Goal: Information Seeking & Learning: Learn about a topic

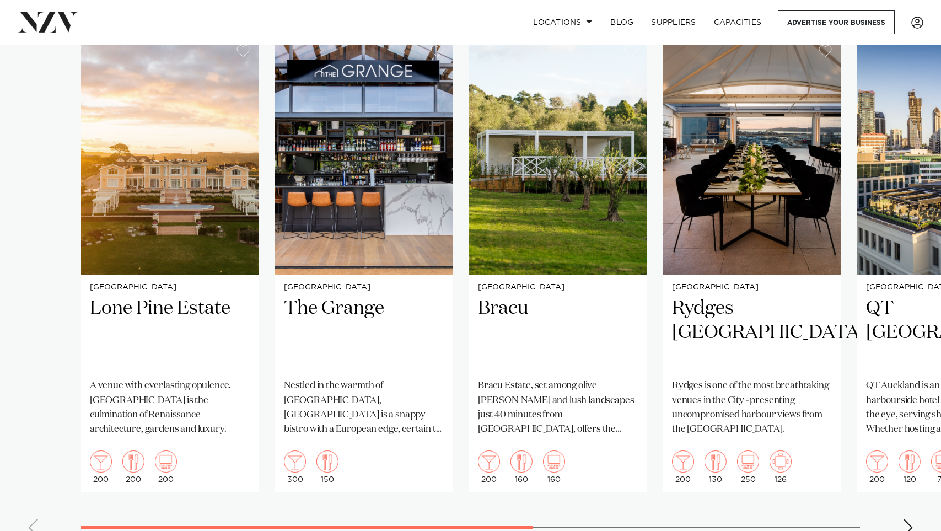
scroll to position [847, 0]
click at [795, 519] on div "Next slide" at bounding box center [907, 528] width 11 height 18
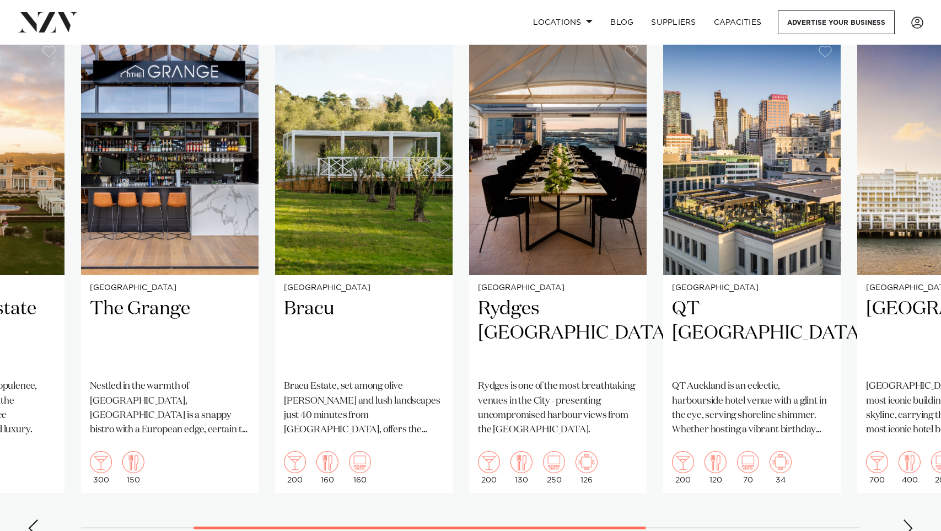
click at [795, 519] on div "Next slide" at bounding box center [907, 528] width 11 height 18
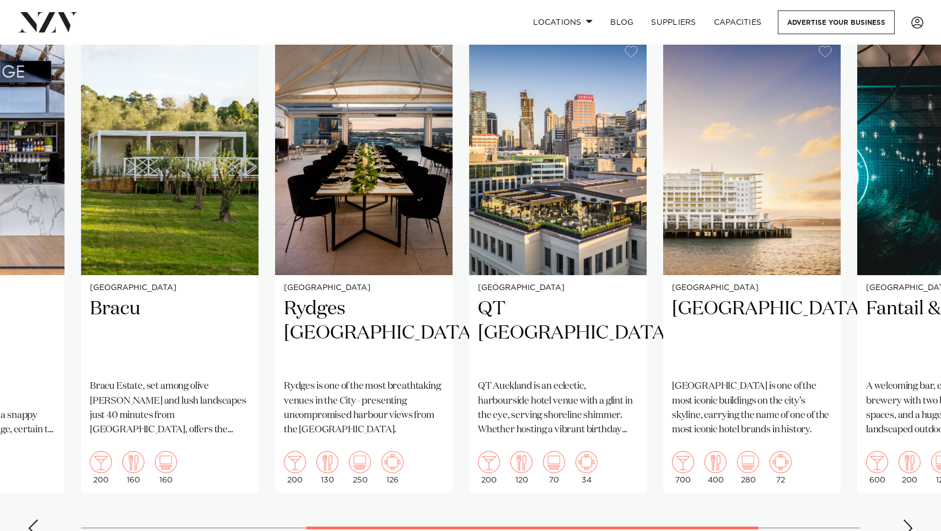
click at [795, 519] on div "Next slide" at bounding box center [907, 528] width 11 height 18
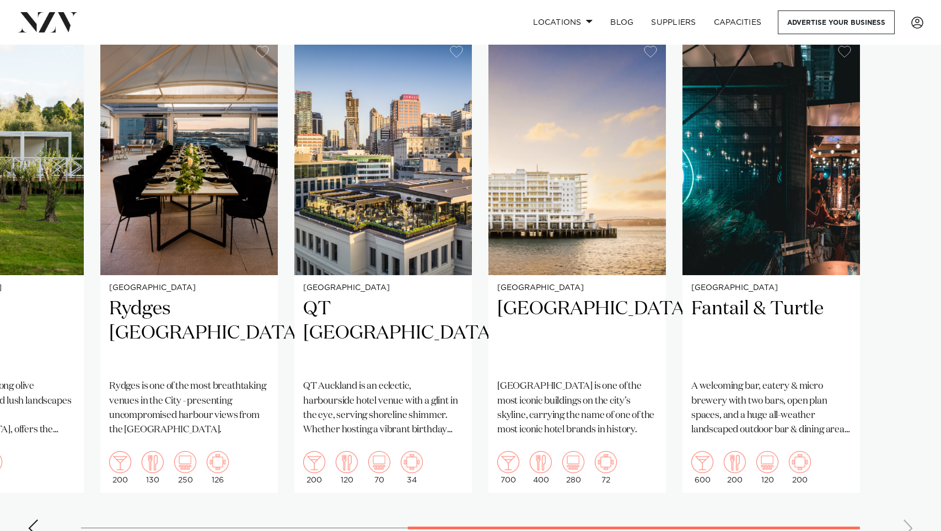
click at [36, 519] on div "Previous slide" at bounding box center [33, 528] width 11 height 18
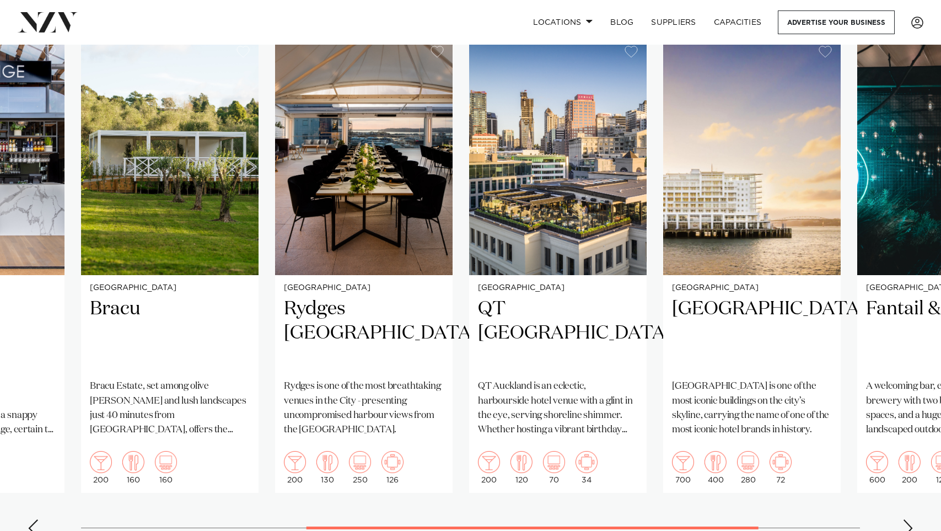
click at [36, 519] on div "Previous slide" at bounding box center [33, 528] width 11 height 18
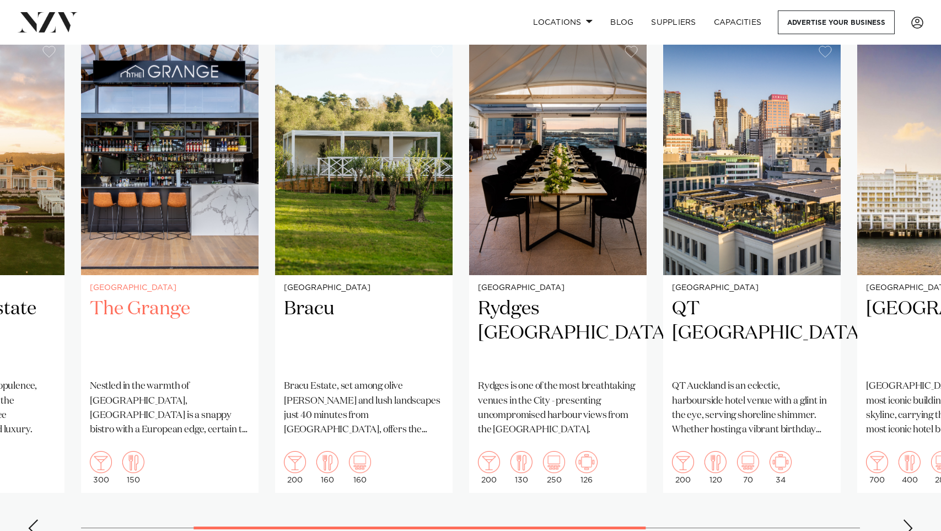
click at [156, 218] on img "2 / 7" at bounding box center [169, 156] width 177 height 238
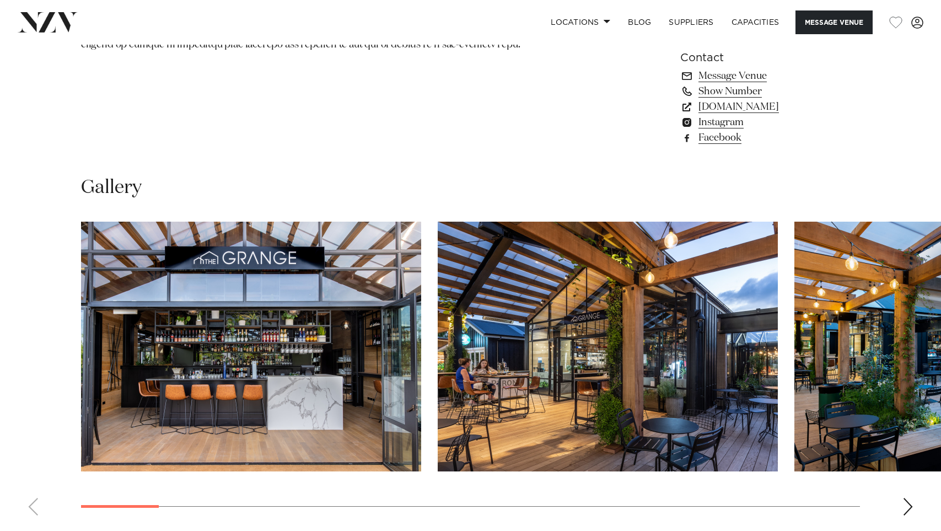
scroll to position [1071, 0]
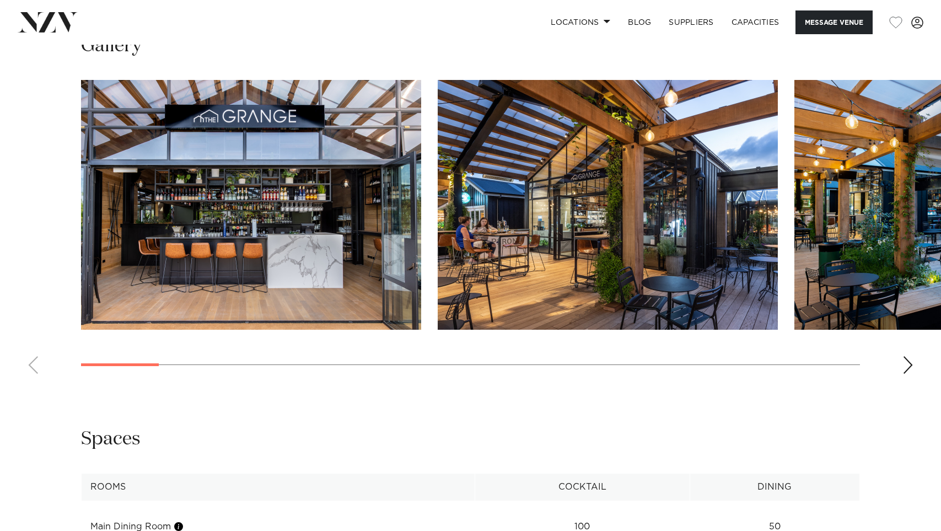
click at [907, 356] on div "Next slide" at bounding box center [907, 365] width 11 height 18
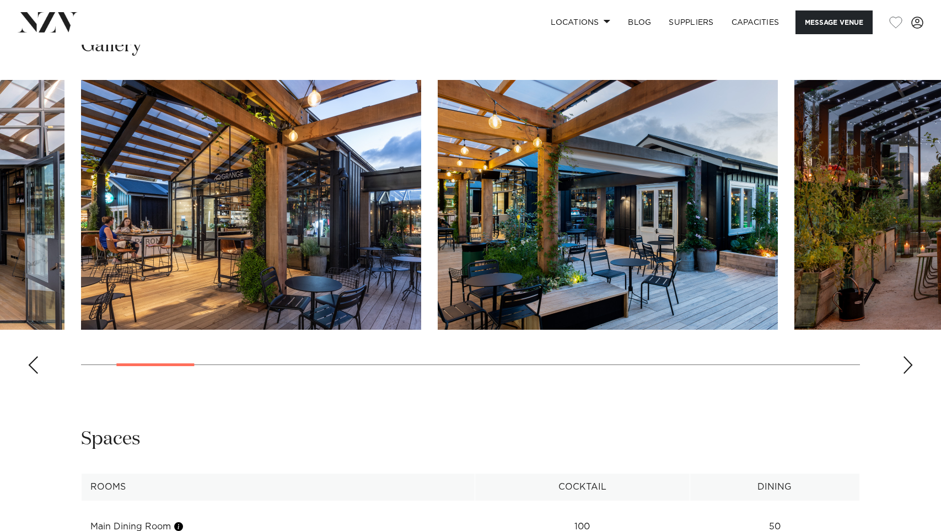
click at [907, 356] on div "Next slide" at bounding box center [907, 365] width 11 height 18
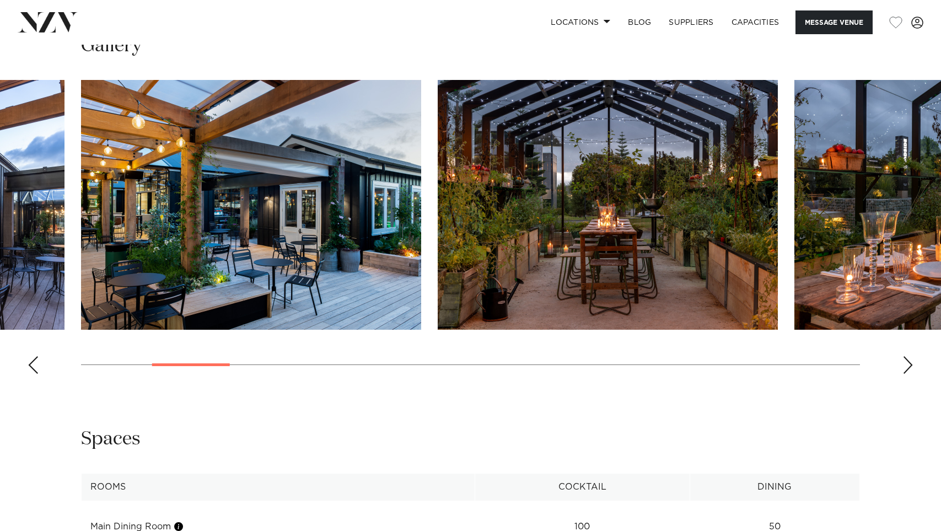
click at [584, 174] on img "4 / 22" at bounding box center [608, 205] width 340 height 250
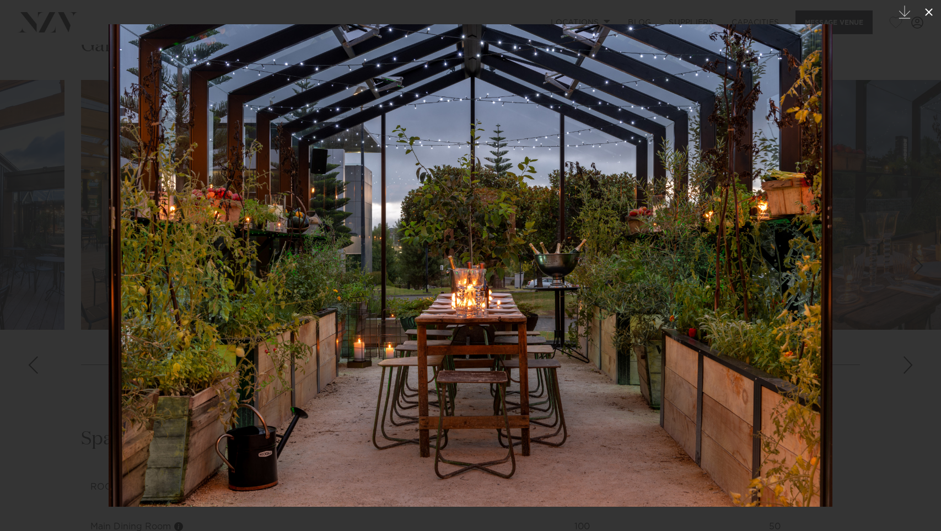
click at [926, 14] on icon at bounding box center [929, 12] width 8 height 8
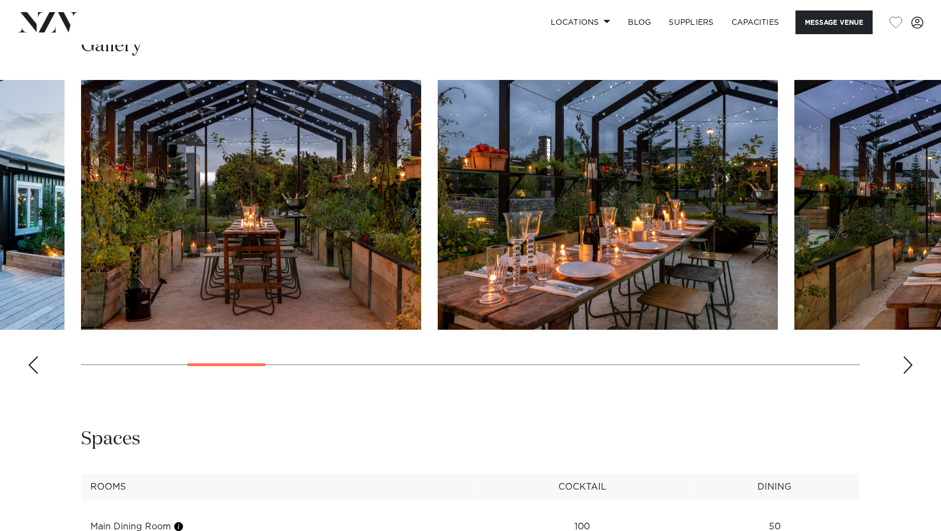
click at [651, 191] on img "5 / 22" at bounding box center [608, 205] width 340 height 250
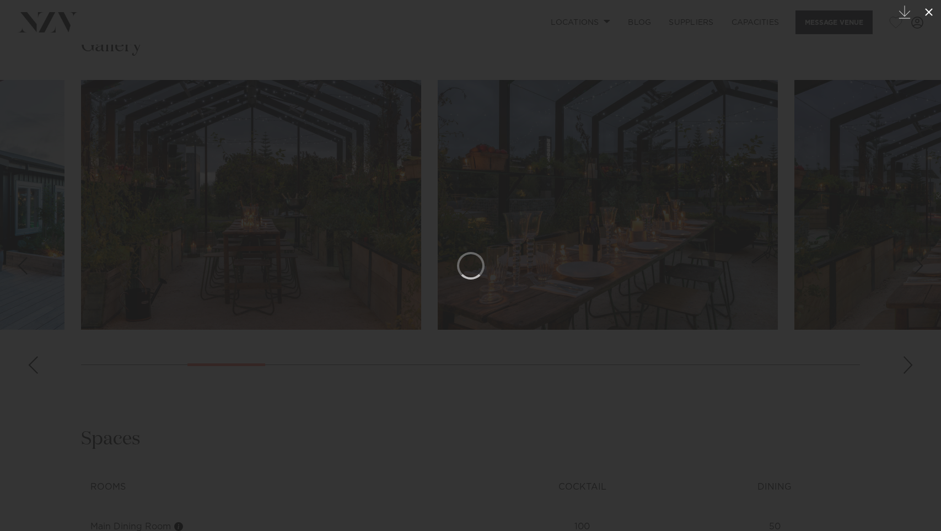
click at [932, 12] on icon at bounding box center [928, 12] width 13 height 13
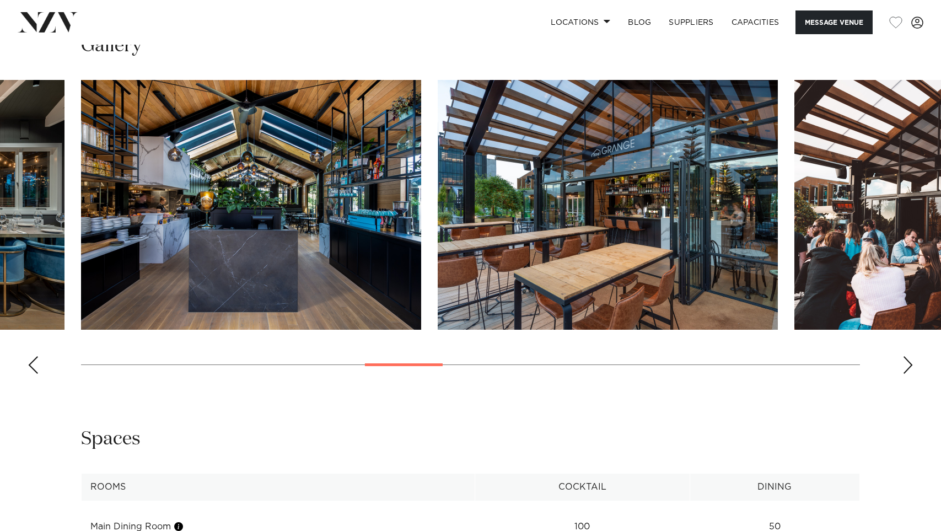
click at [916, 329] on swiper-container at bounding box center [470, 231] width 941 height 303
click at [899, 334] on swiper-container at bounding box center [470, 231] width 941 height 303
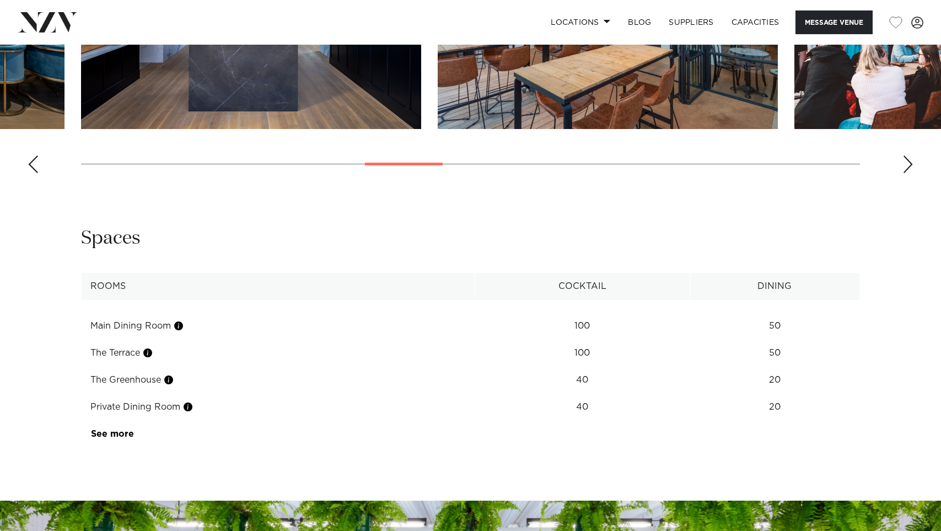
scroll to position [1282, 0]
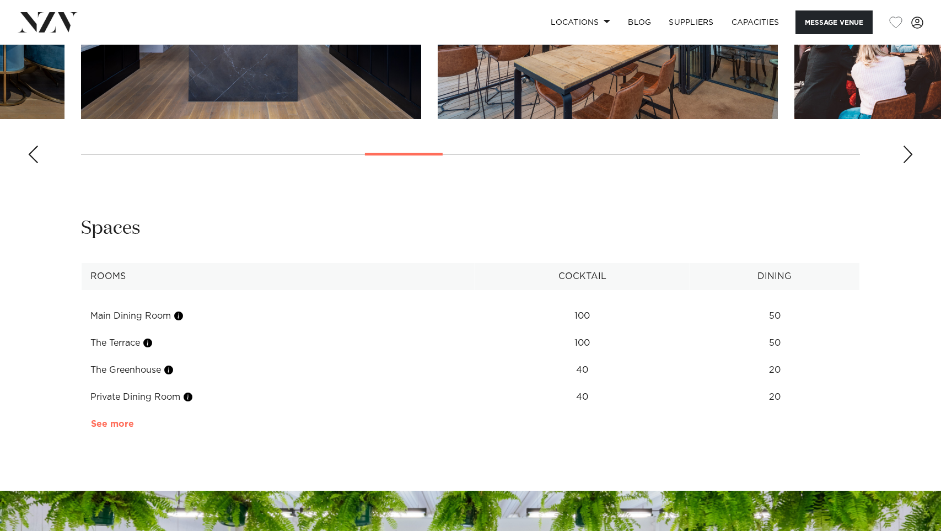
click at [121, 419] on link "See more" at bounding box center [134, 423] width 86 height 9
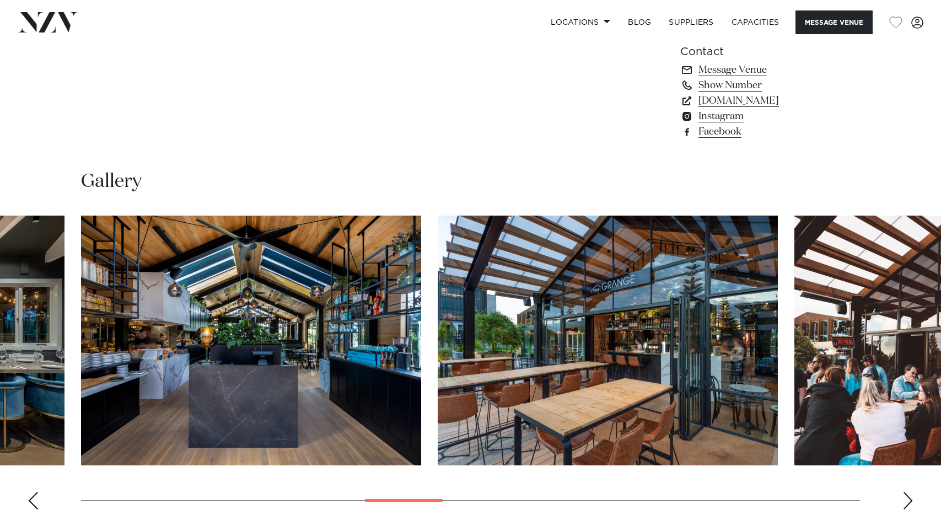
scroll to position [936, 0]
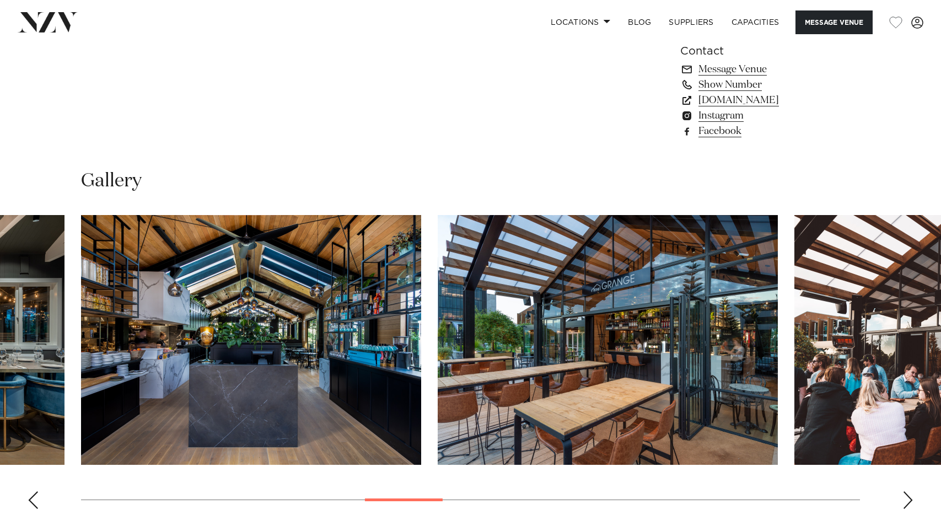
click at [657, 320] on img "10 / 22" at bounding box center [608, 340] width 340 height 250
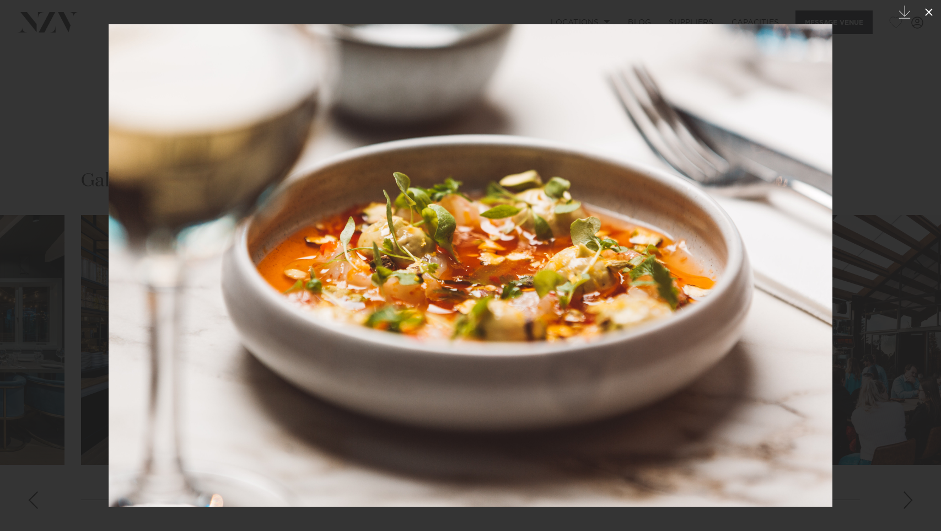
click at [930, 14] on icon at bounding box center [928, 12] width 13 height 13
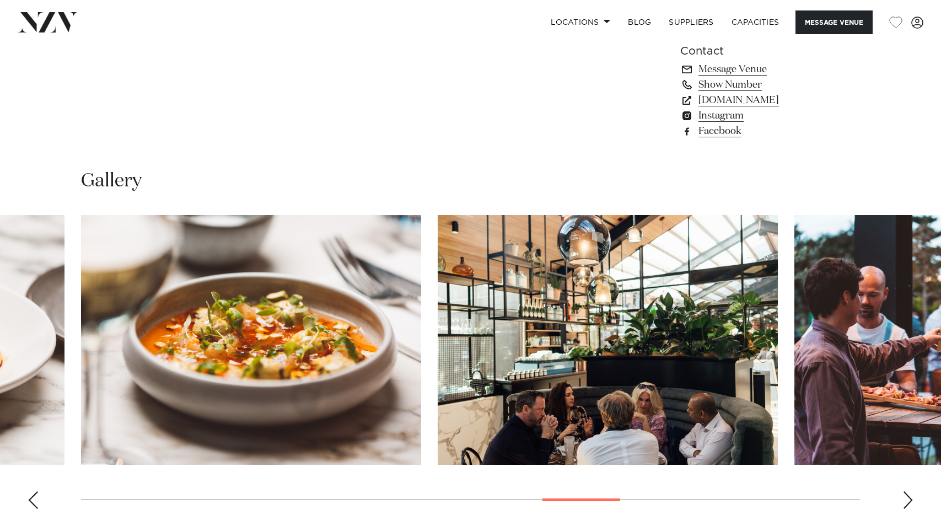
click at [910, 491] on div "Next slide" at bounding box center [907, 500] width 11 height 18
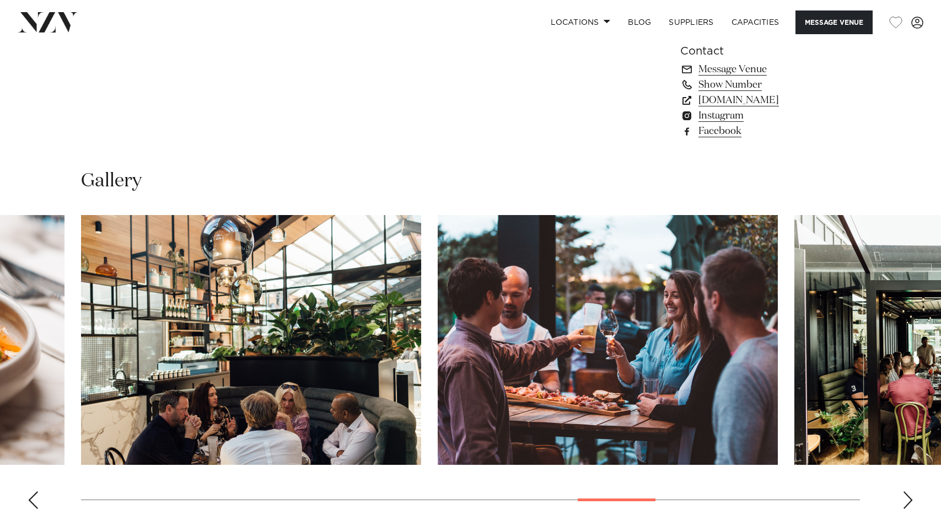
click at [910, 491] on div "Next slide" at bounding box center [907, 500] width 11 height 18
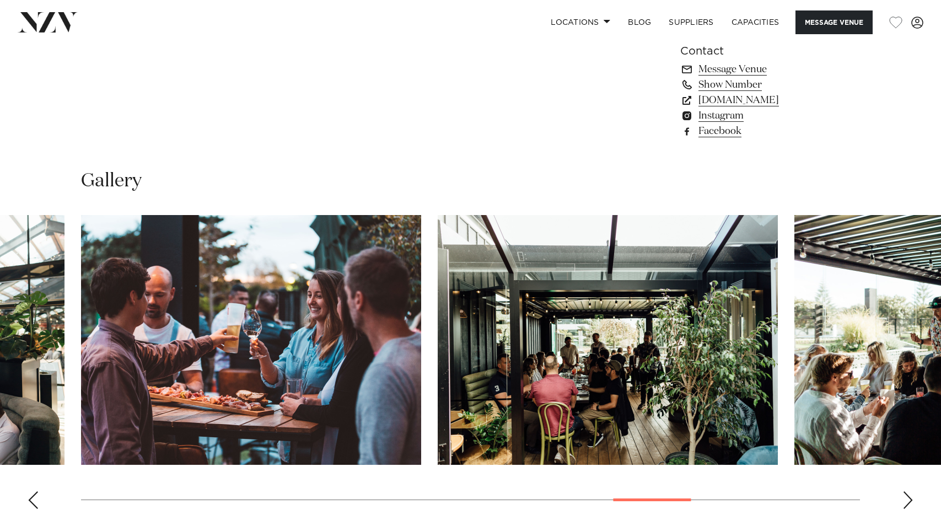
click at [910, 491] on div "Next slide" at bounding box center [907, 500] width 11 height 18
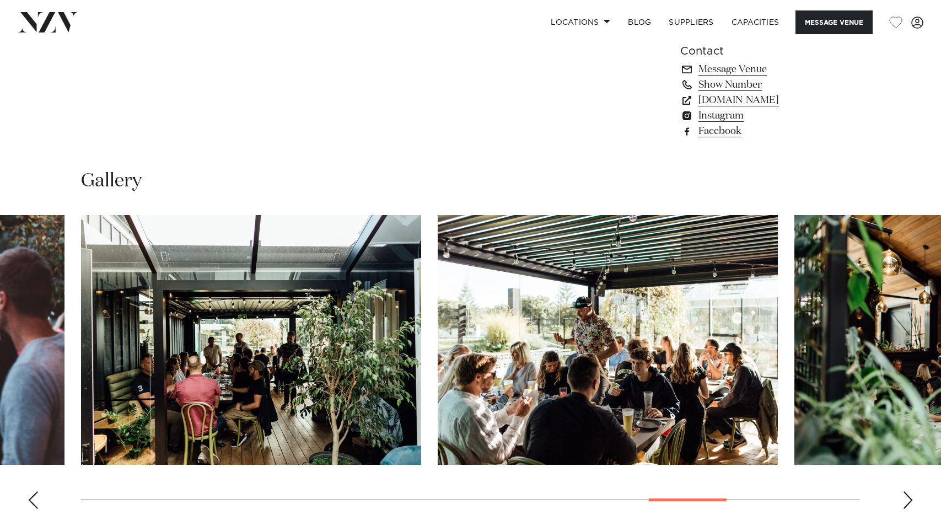
click at [910, 491] on div "Next slide" at bounding box center [907, 500] width 11 height 18
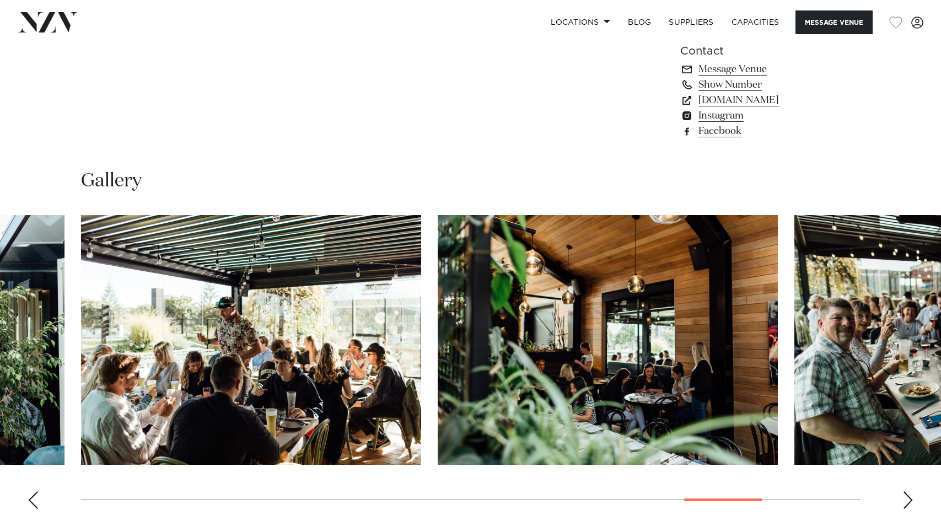
click at [910, 491] on div "Next slide" at bounding box center [907, 500] width 11 height 18
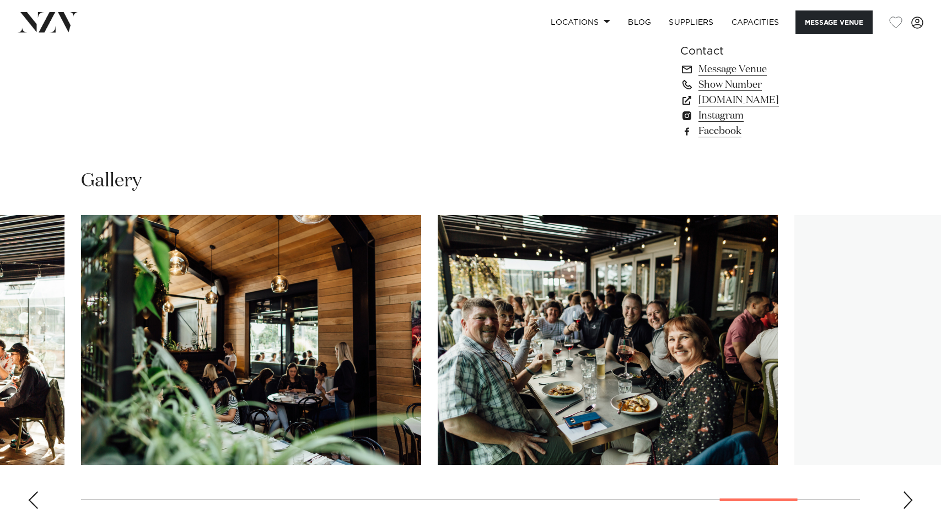
click at [910, 491] on div "Next slide" at bounding box center [907, 500] width 11 height 18
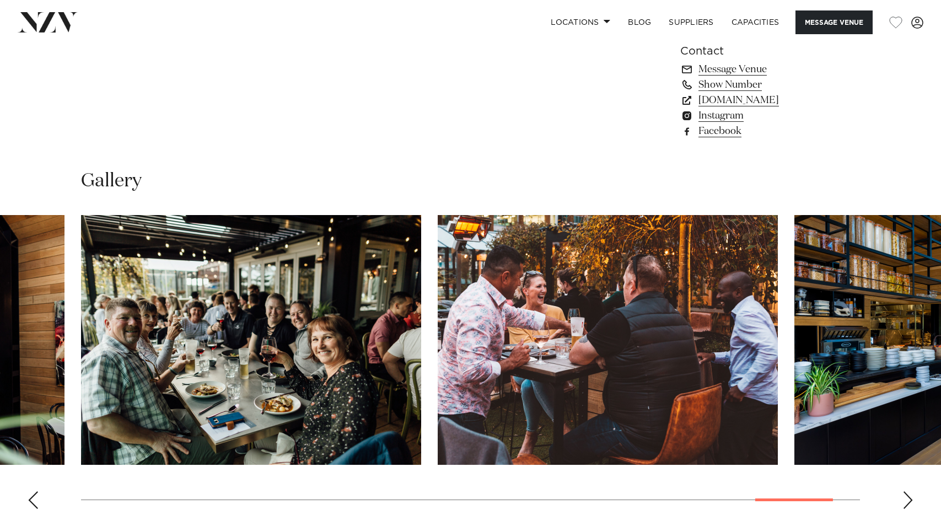
click at [910, 491] on div "Next slide" at bounding box center [907, 500] width 11 height 18
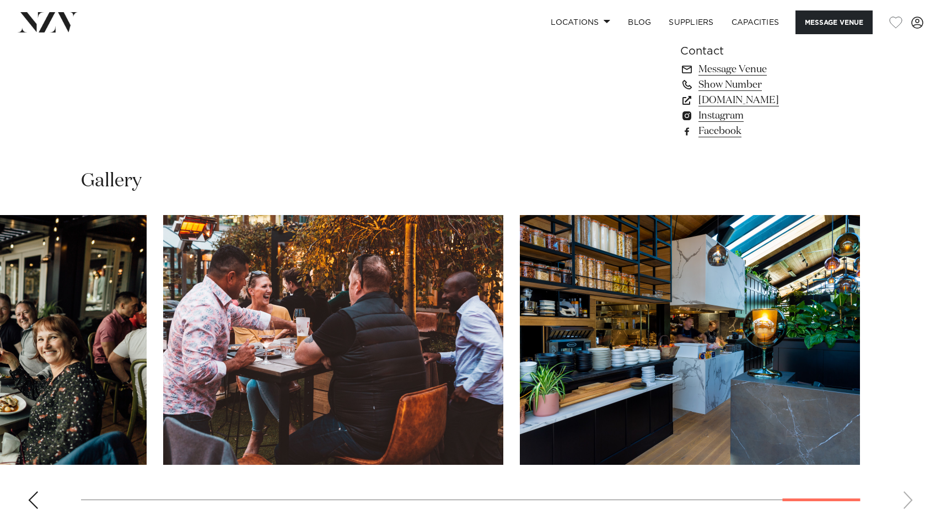
click at [910, 466] on swiper-container at bounding box center [470, 366] width 941 height 303
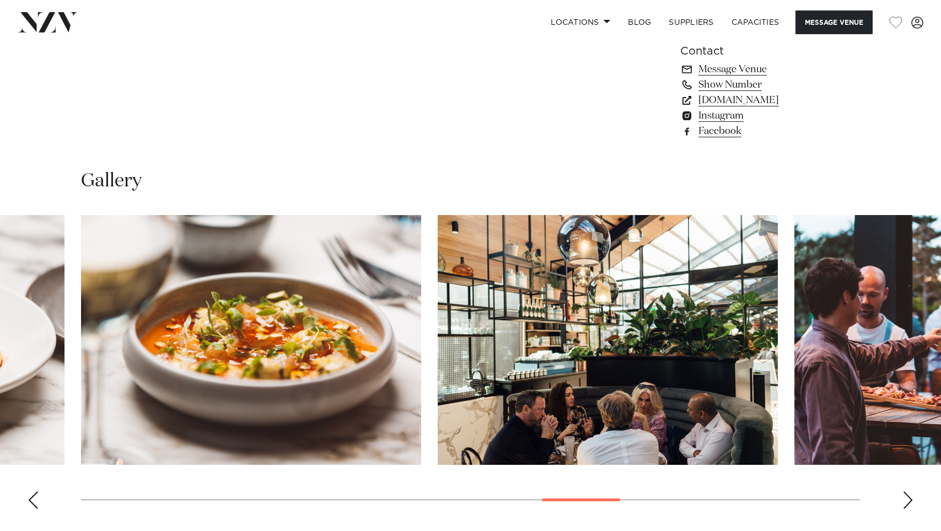
click at [907, 491] on div "Next slide" at bounding box center [907, 500] width 11 height 18
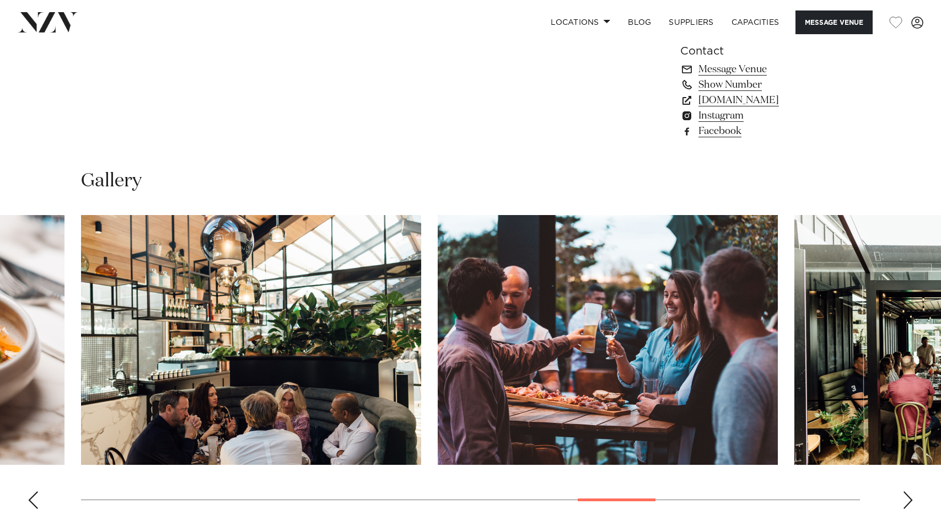
click at [907, 491] on div "Next slide" at bounding box center [907, 500] width 11 height 18
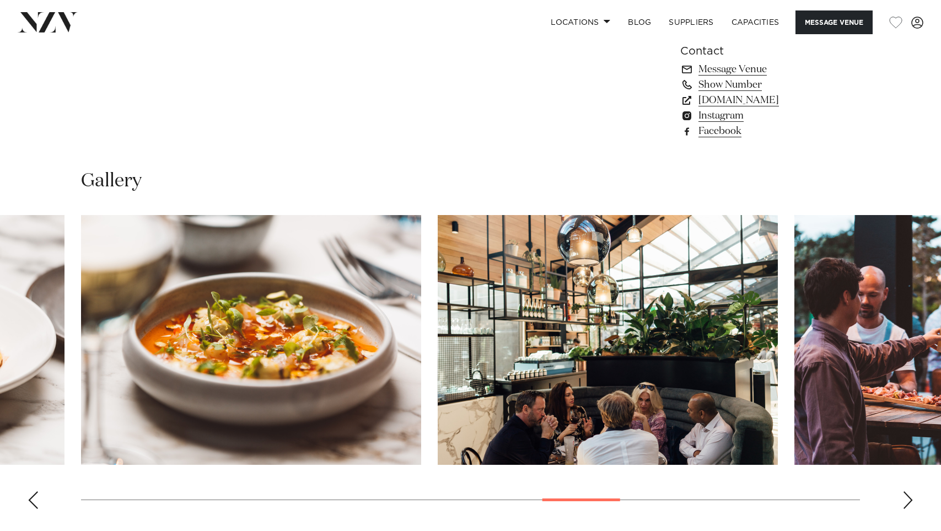
click at [904, 491] on div "Next slide" at bounding box center [907, 500] width 11 height 18
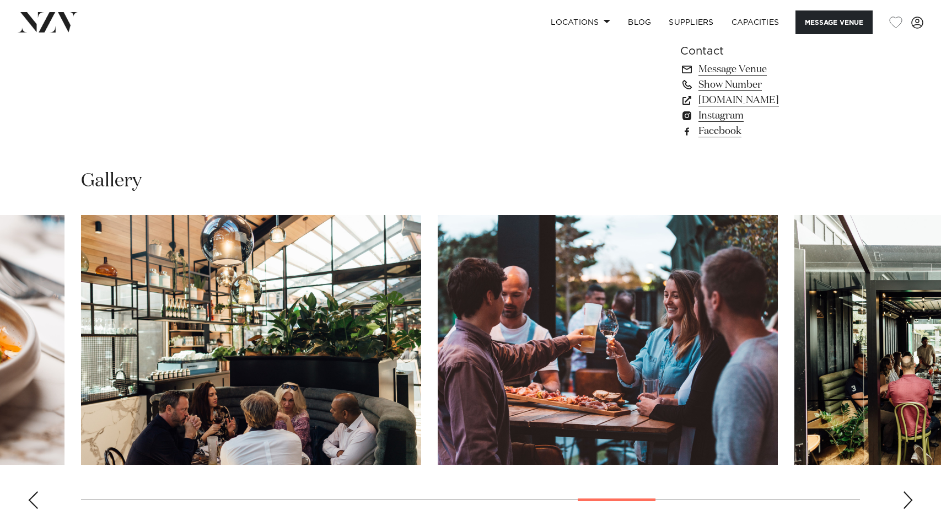
click at [904, 491] on div "Next slide" at bounding box center [907, 500] width 11 height 18
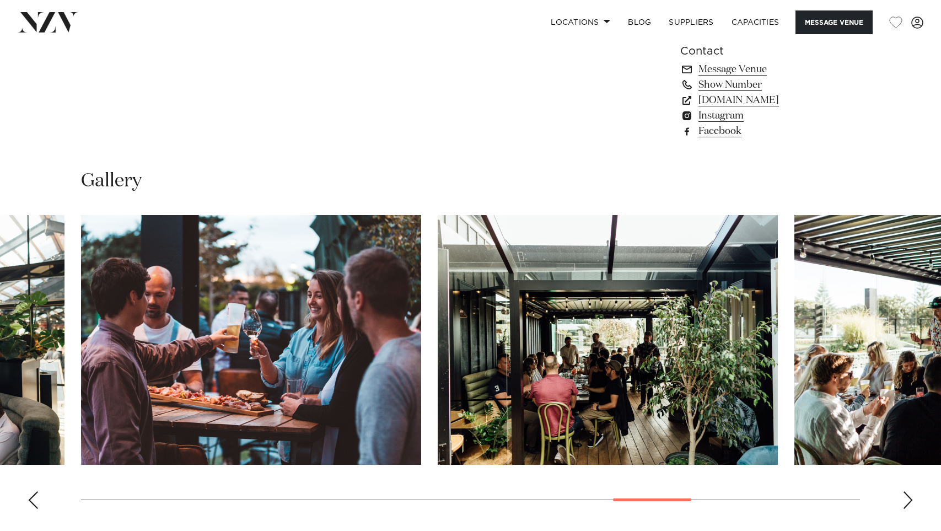
click at [904, 491] on div "Next slide" at bounding box center [907, 500] width 11 height 18
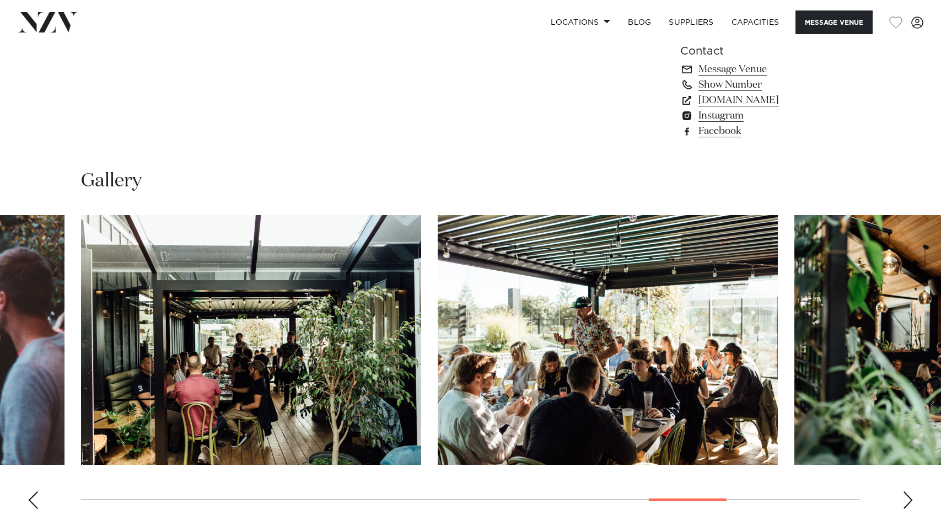
click at [904, 491] on div "Next slide" at bounding box center [907, 500] width 11 height 18
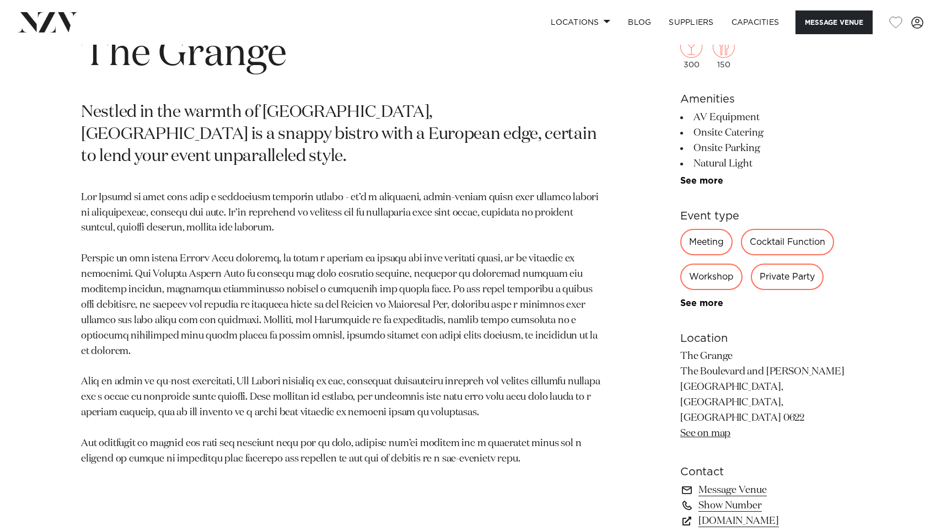
scroll to position [501, 0]
